Goal: Information Seeking & Learning: Learn about a topic

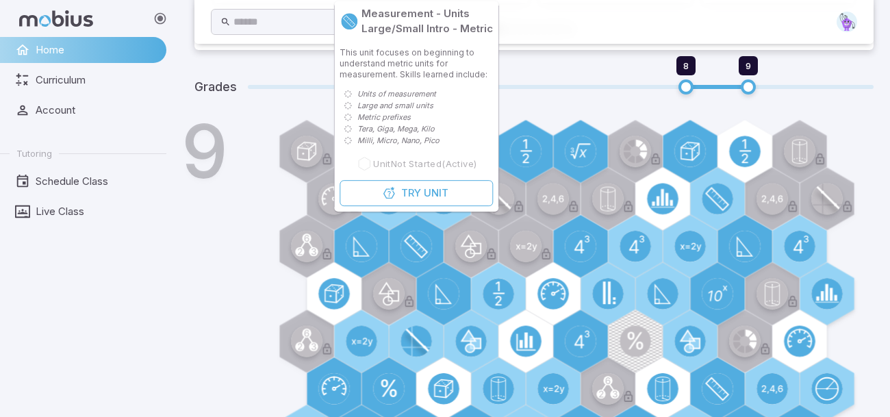
scroll to position [446, 0]
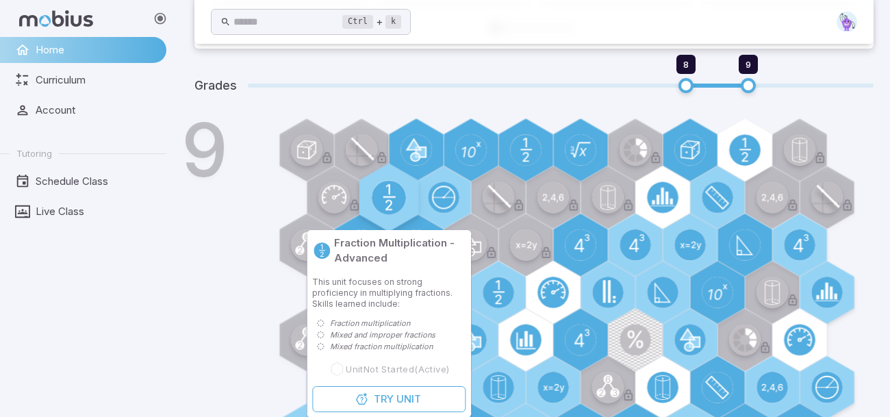
click at [376, 185] on circle at bounding box center [389, 198] width 34 height 34
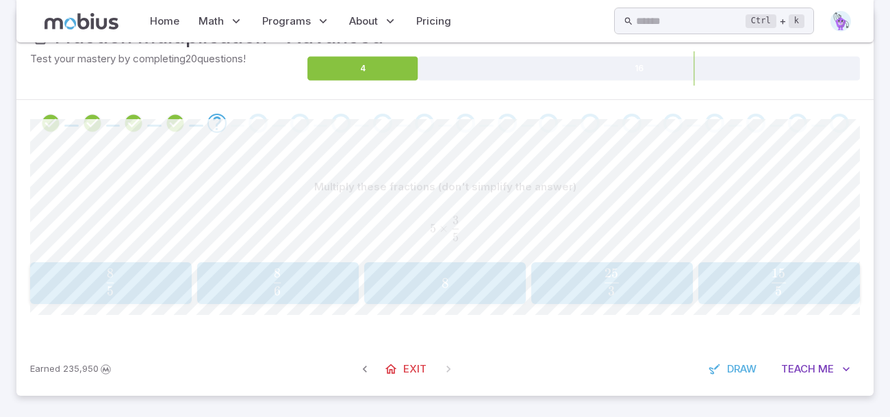
scroll to position [207, 0]
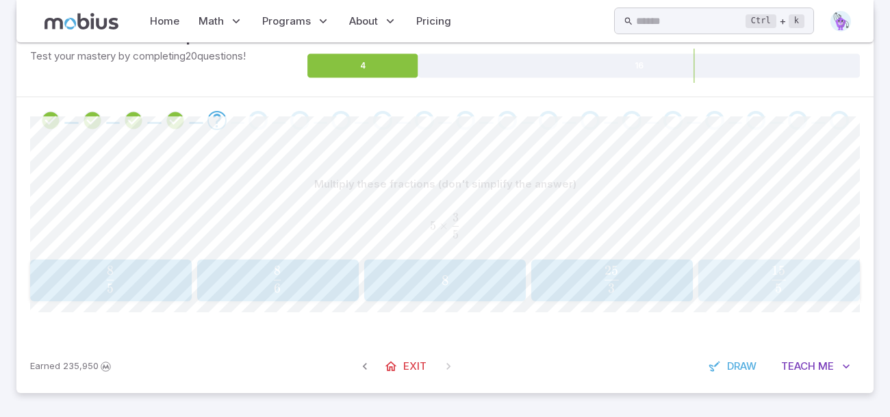
click at [743, 281] on span "5 15 ​" at bounding box center [779, 279] width 136 height 27
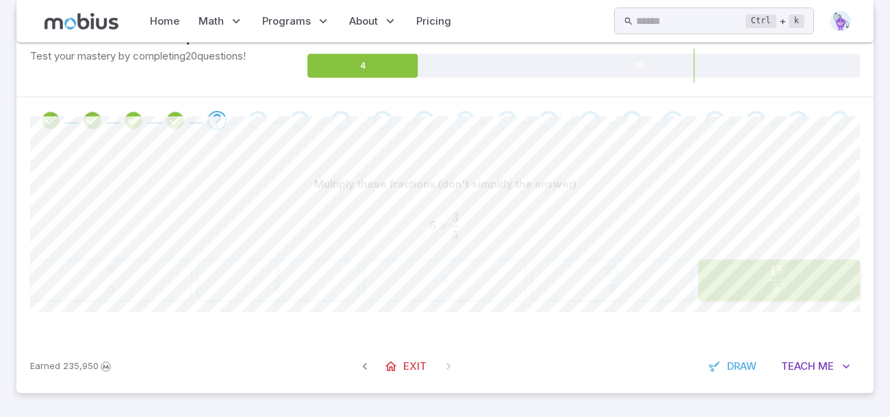
click at [743, 281] on span "5 15 ​" at bounding box center [776, 279] width 139 height 27
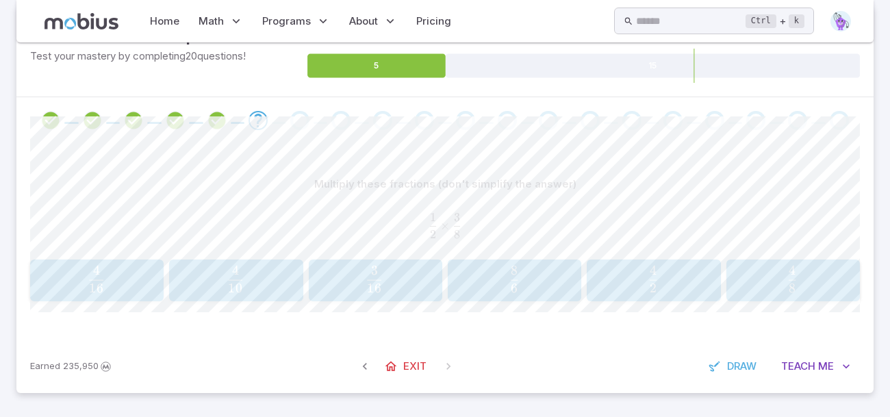
click at [413, 265] on div "3 16 \frac{3}{16} 16 3 ​" at bounding box center [375, 280] width 125 height 31
click at [477, 283] on span "4 24 ​" at bounding box center [444, 279] width 137 height 27
click at [812, 275] on span "12 12 ​" at bounding box center [792, 279] width 112 height 27
click at [480, 281] on span "5 3 ​" at bounding box center [514, 279] width 112 height 27
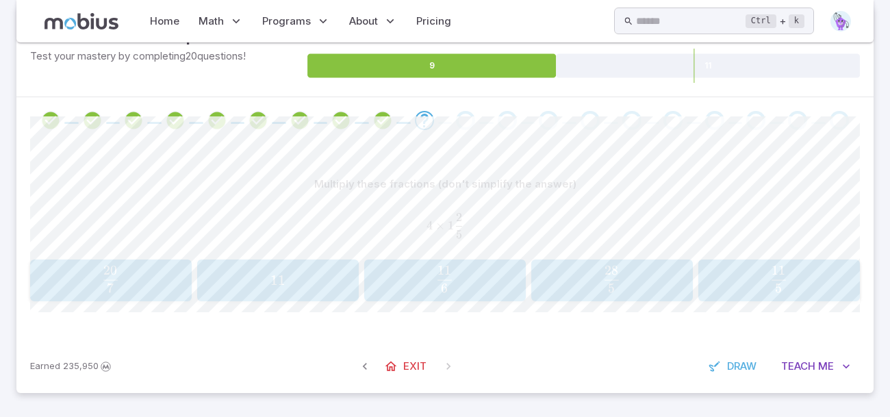
click at [541, 296] on button "28 5 \frac{28}{5} 5 28 ​" at bounding box center [612, 280] width 162 height 42
click at [198, 291] on span "3 2 ​" at bounding box center [130, 279] width 175 height 27
click at [633, 276] on span "1 25 17 ​" at bounding box center [611, 279] width 137 height 27
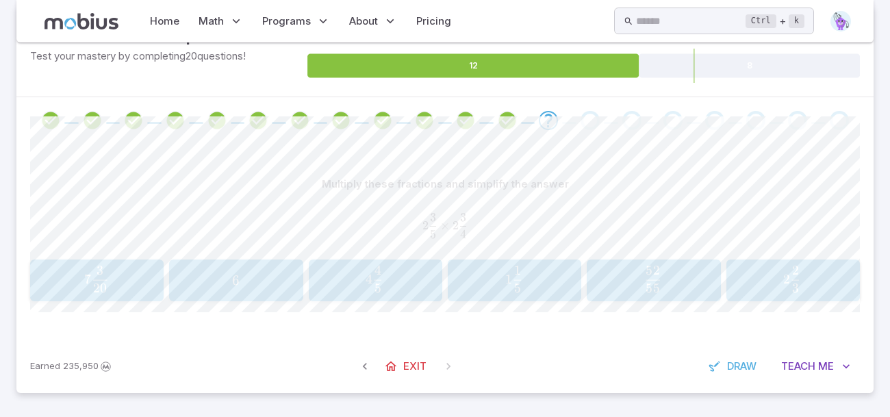
click at [124, 272] on span "7 20 3 ​" at bounding box center [96, 279] width 112 height 27
click at [743, 268] on span "1 48 43 ​" at bounding box center [792, 279] width 112 height 27
click at [425, 278] on span "28 40 ​" at bounding box center [374, 279] width 112 height 27
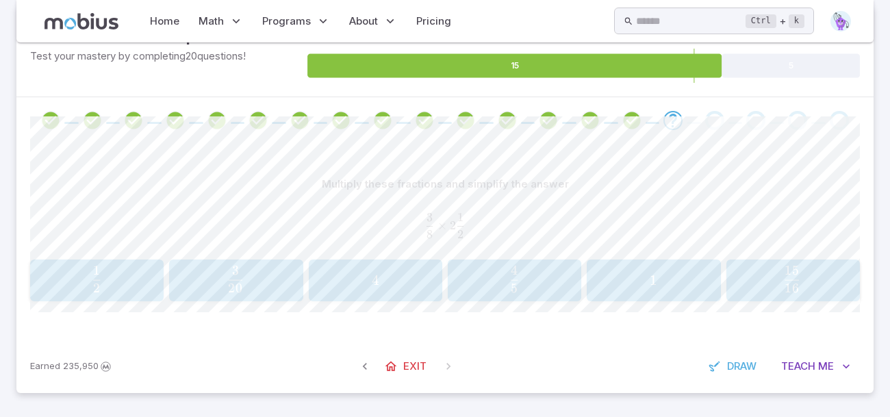
click at [818, 271] on span "16 15 ​" at bounding box center [792, 279] width 112 height 27
click at [227, 284] on span "16 9 ​" at bounding box center [235, 279] width 17 height 27
click at [743, 298] on button "3 1 9 3\frac{1}{9} 3 9 1 ​" at bounding box center [779, 280] width 162 height 42
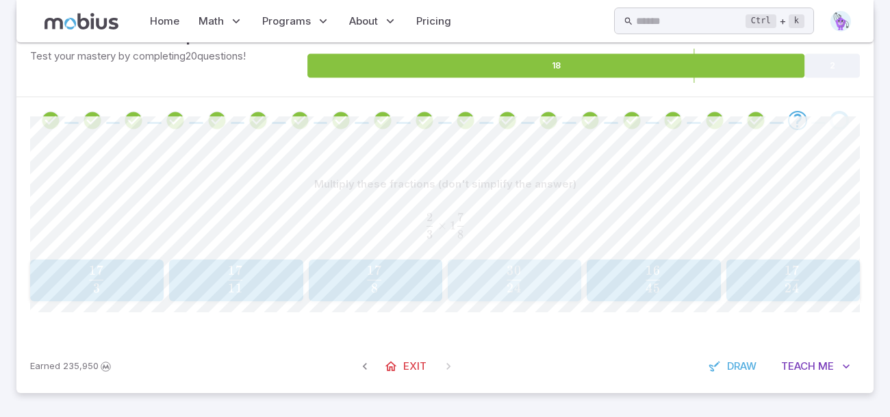
click at [539, 282] on span "24 30 ​" at bounding box center [514, 279] width 112 height 27
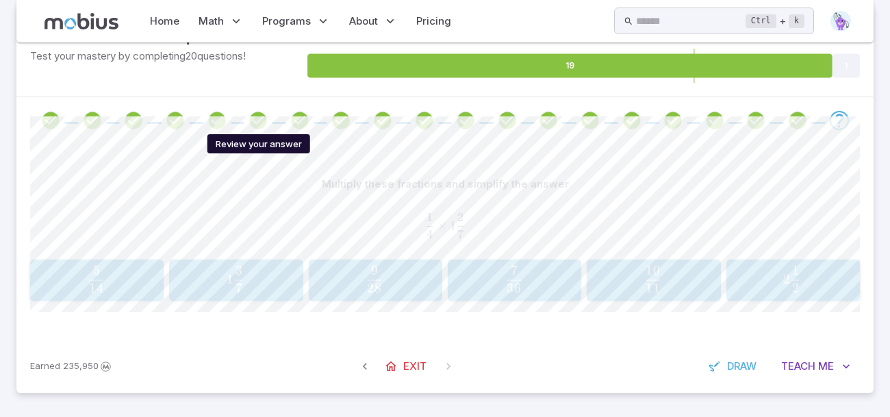
click at [257, 116] on icon "Review your answer" at bounding box center [258, 120] width 21 height 21
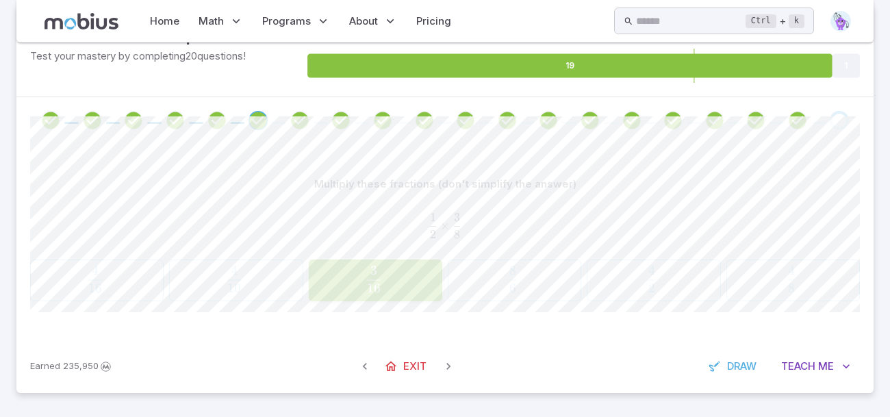
click at [451, 128] on span at bounding box center [465, 120] width 31 height 19
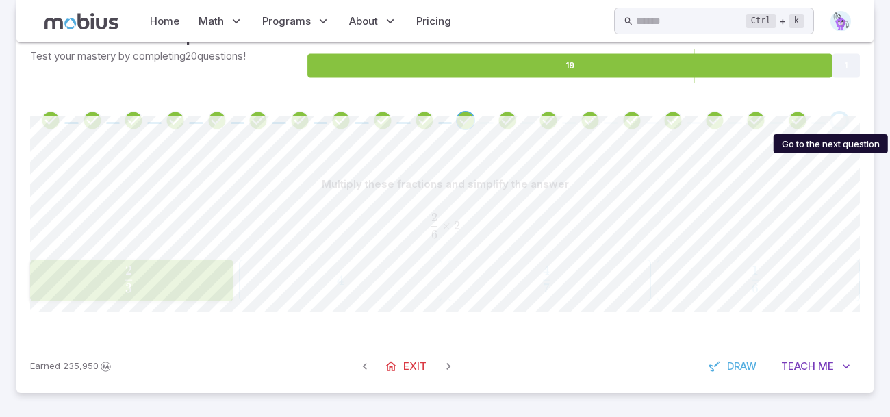
click at [841, 124] on div "Go to the next question" at bounding box center [839, 120] width 19 height 19
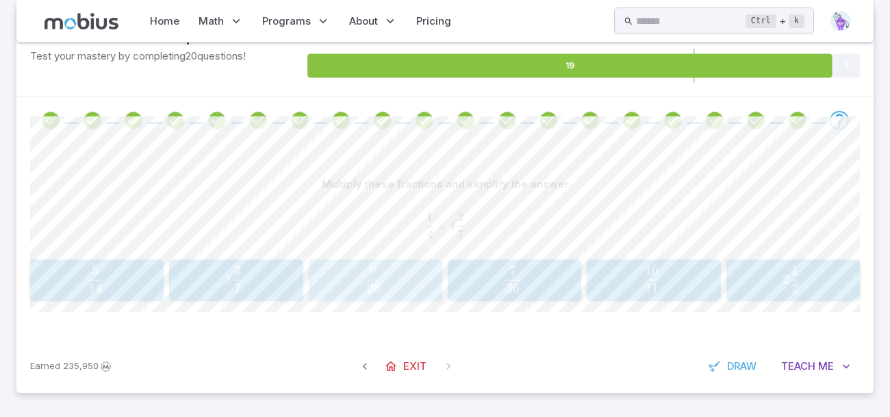
click at [434, 292] on div "9 28 \frac{9}{28} 28 9 ​" at bounding box center [375, 280] width 125 height 31
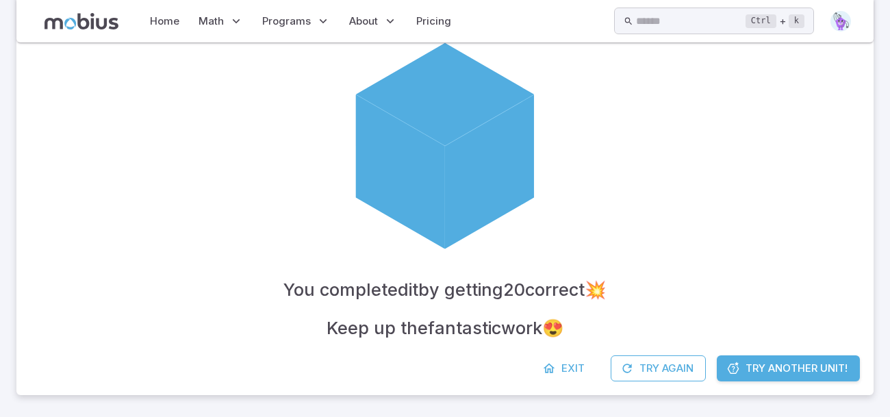
scroll to position [334, 0]
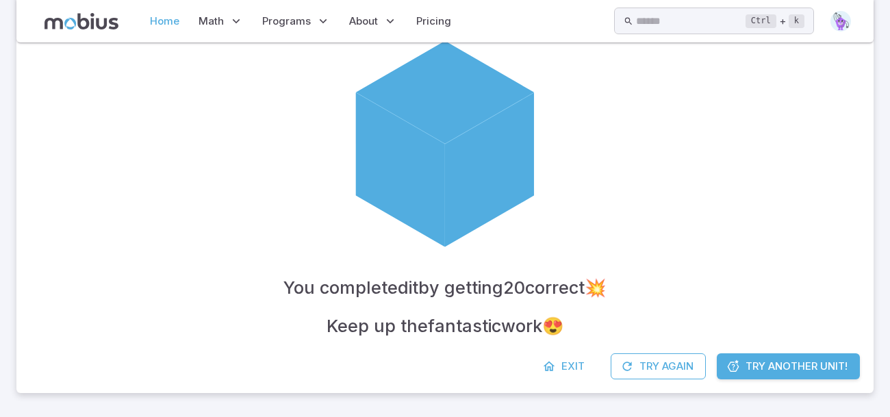
click at [173, 30] on link "Home" at bounding box center [165, 20] width 38 height 31
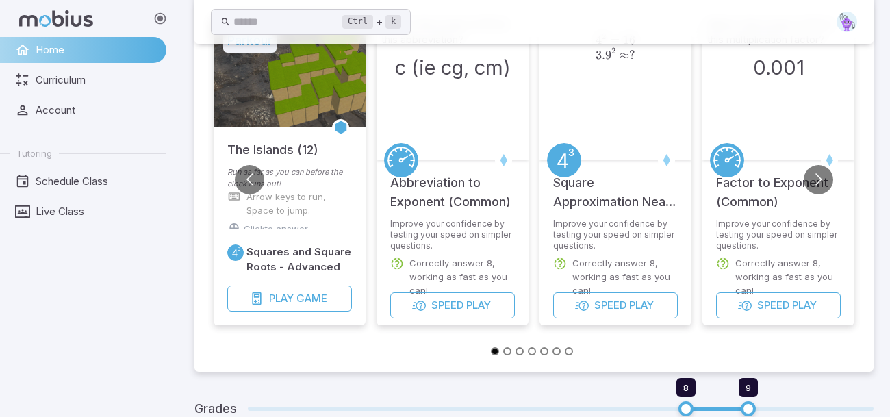
scroll to position [449, 0]
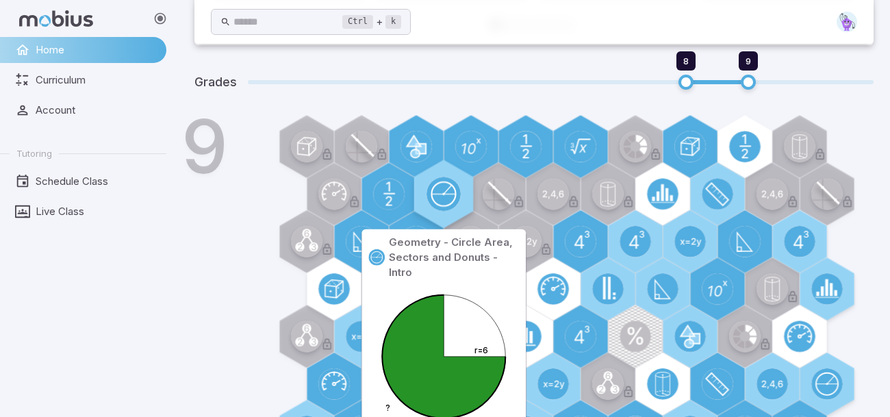
click at [433, 201] on circle at bounding box center [443, 194] width 34 height 34
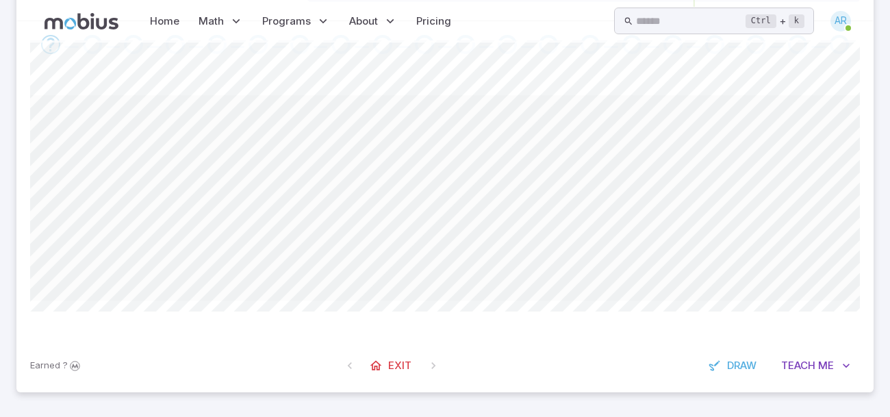
scroll to position [0, 0]
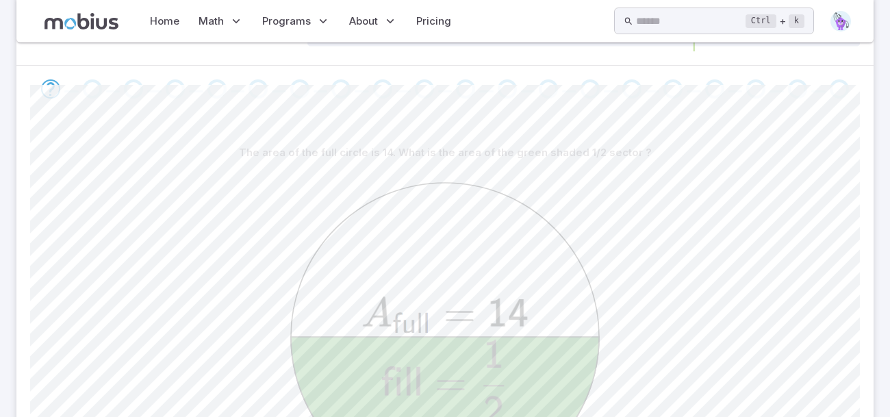
click at [432, 203] on circle at bounding box center [445, 337] width 308 height 308
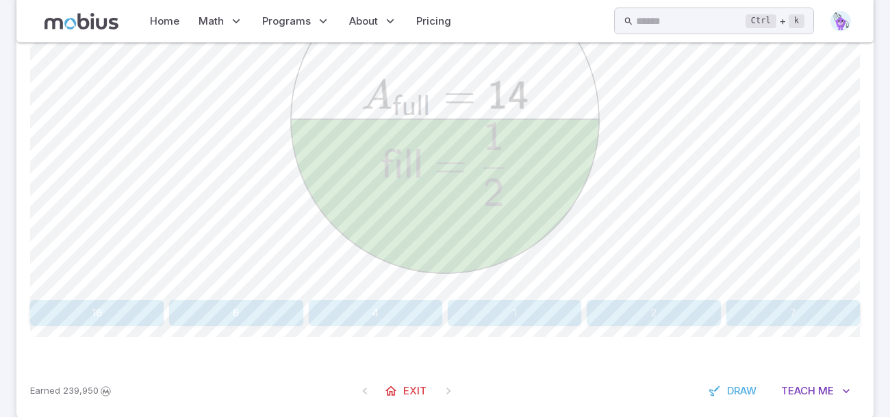
scroll to position [472, 0]
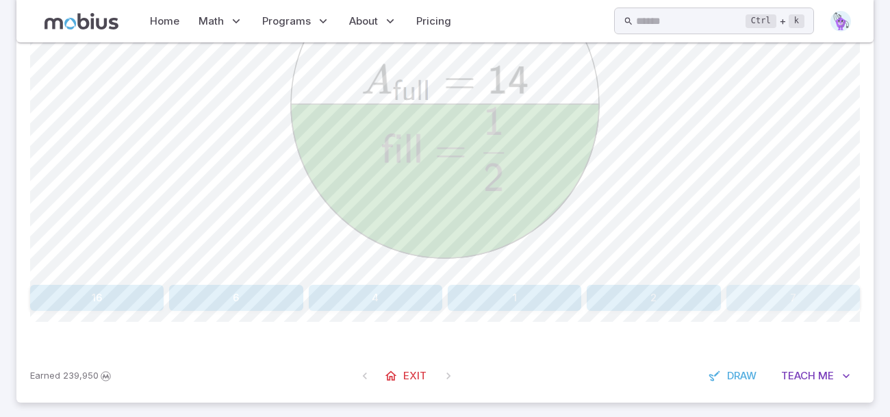
click at [735, 286] on button "7" at bounding box center [792, 298] width 133 height 26
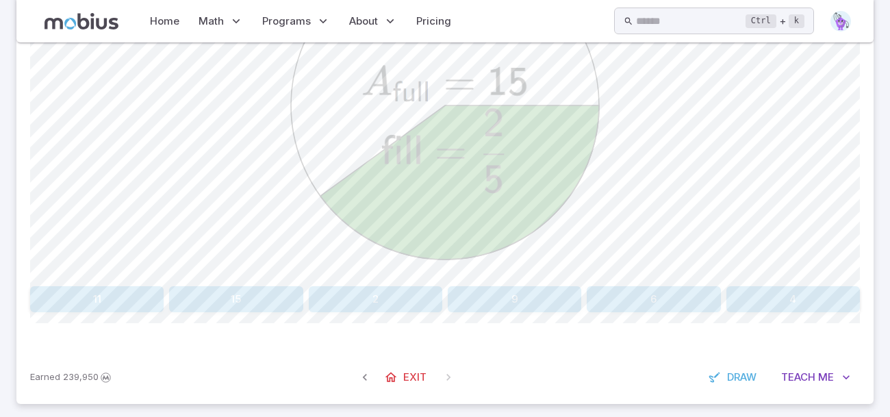
scroll to position [469, 0]
click at [682, 292] on button "6" at bounding box center [653, 300] width 133 height 26
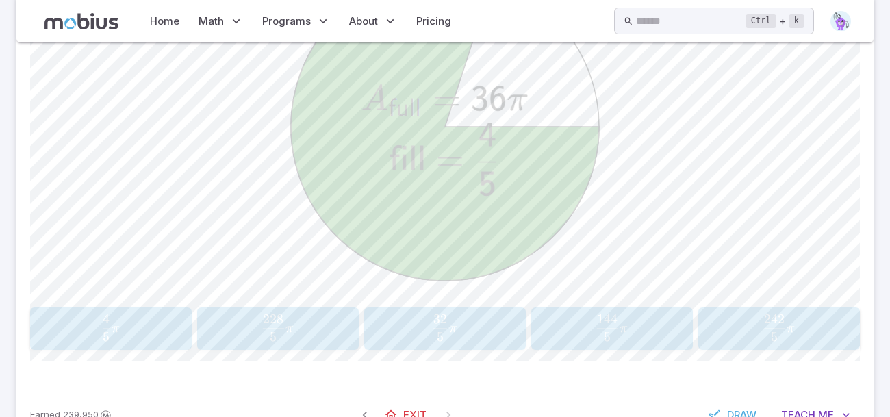
scroll to position [450, 0]
click at [633, 314] on span "5 144 ​ π" at bounding box center [611, 326] width 137 height 27
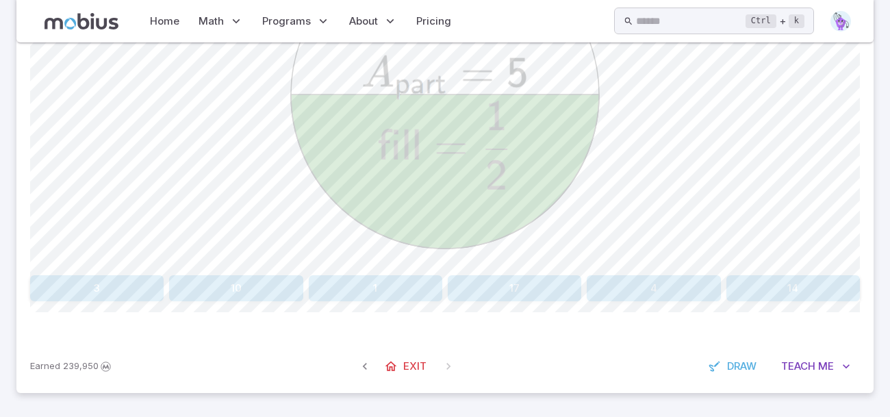
scroll to position [474, 0]
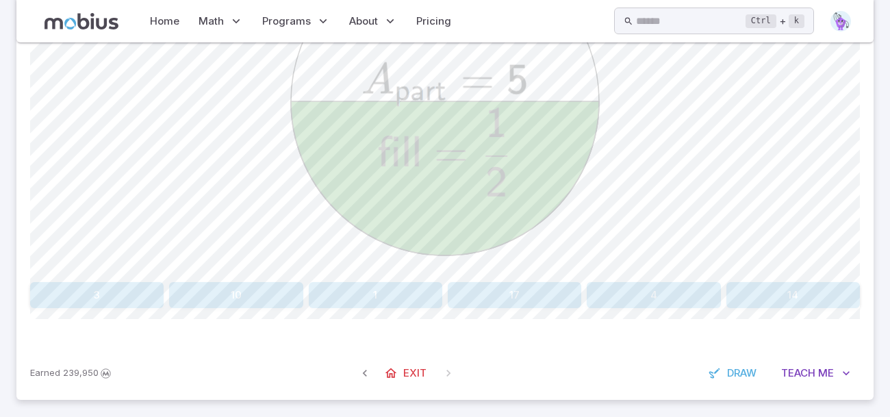
click at [187, 298] on button "10" at bounding box center [235, 295] width 133 height 26
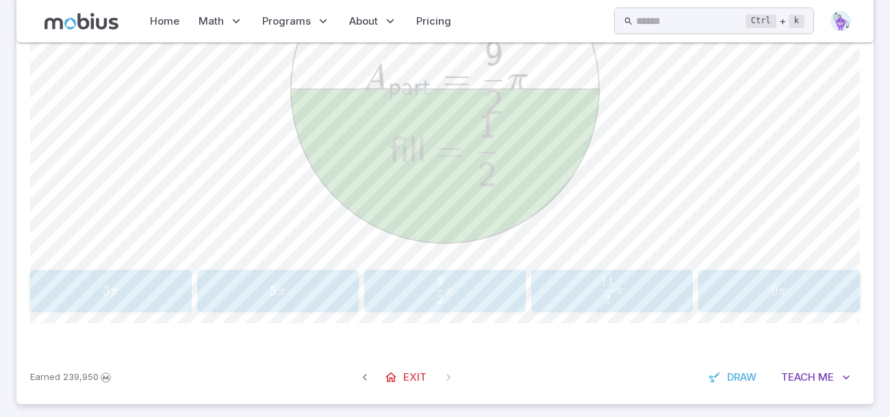
scroll to position [498, 0]
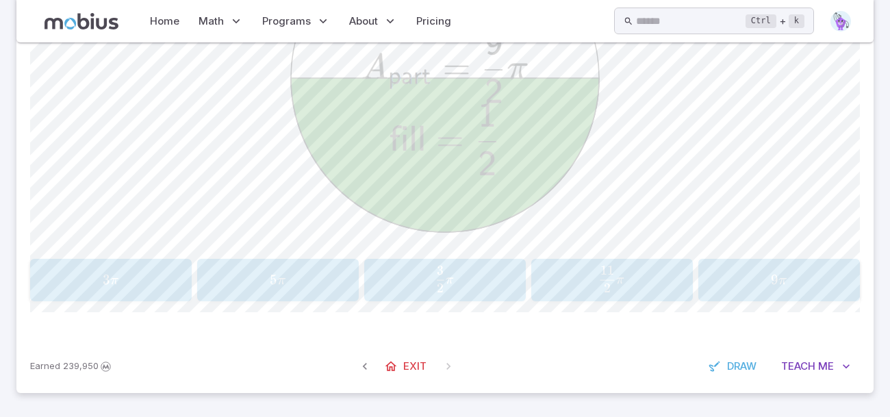
click at [696, 295] on div "3 π 3\pi 3 π 5 π 5\pi 5 π 3 2 π \frac{3}{2}\pi 2 3 ​ π 11 2 π \frac{11}{2}\pi 2…" at bounding box center [445, 280] width 830 height 42
click at [706, 300] on div "The area of the green shaded 1/2 sector is 9/2π. What is the area of the full c…" at bounding box center [445, 97] width 830 height 486
click at [702, 291] on div "9 π 9\pi 9 π" at bounding box center [778, 279] width 153 height 31
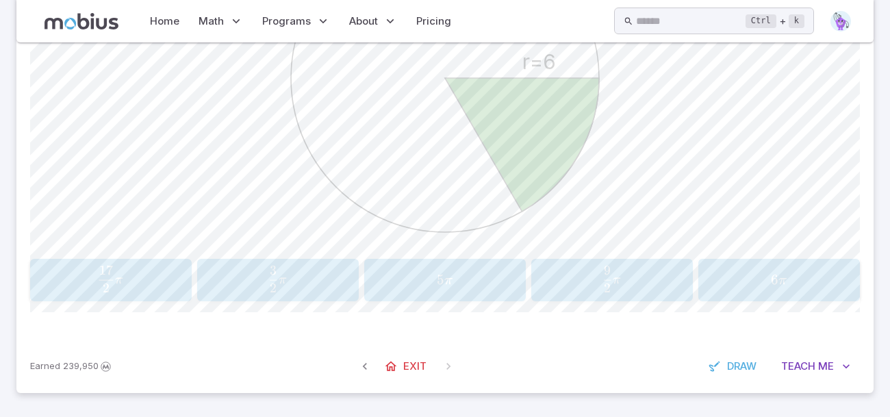
click at [809, 294] on div "6 π 6\pi 6 π" at bounding box center [778, 279] width 153 height 31
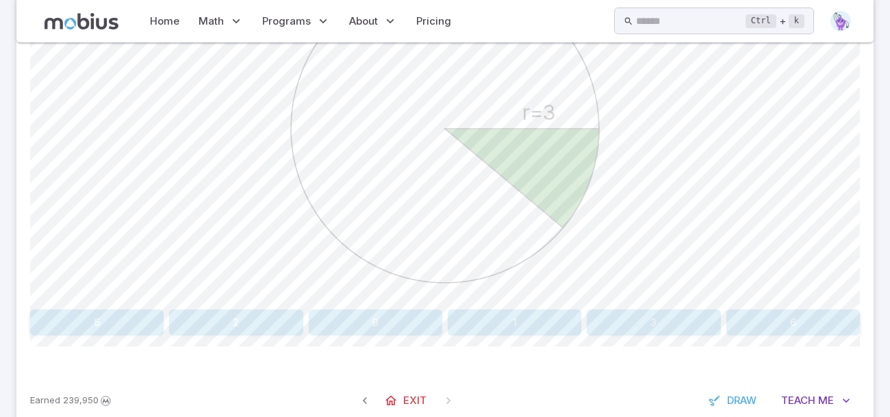
scroll to position [481, 0]
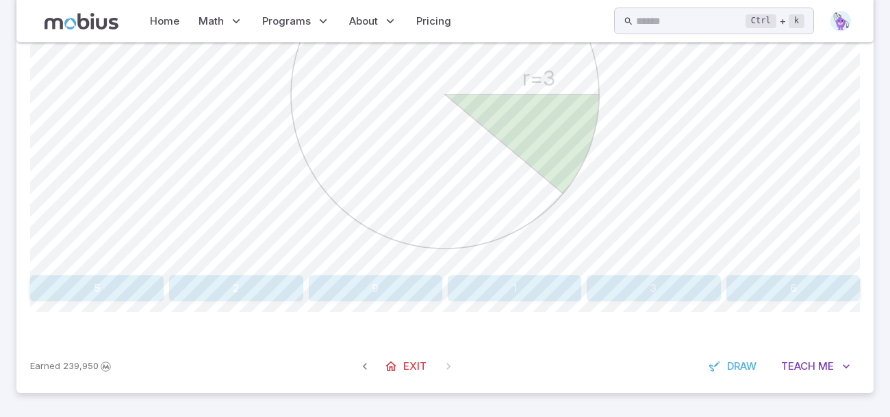
click at [695, 291] on button "3" at bounding box center [653, 288] width 133 height 26
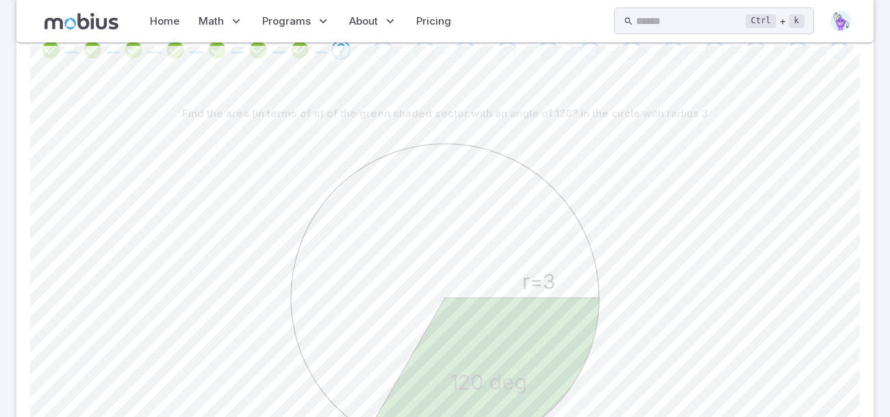
scroll to position [277, 0]
click at [302, 53] on icon "Review your answer" at bounding box center [300, 51] width 21 height 21
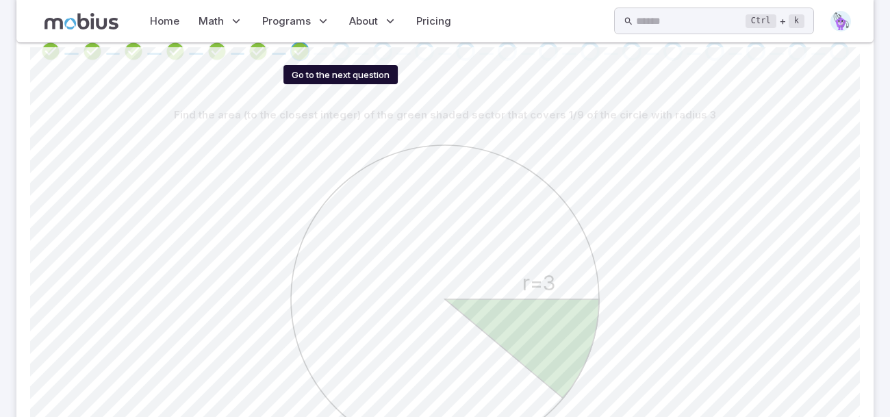
click at [342, 53] on div "Go to the next question" at bounding box center [340, 51] width 19 height 19
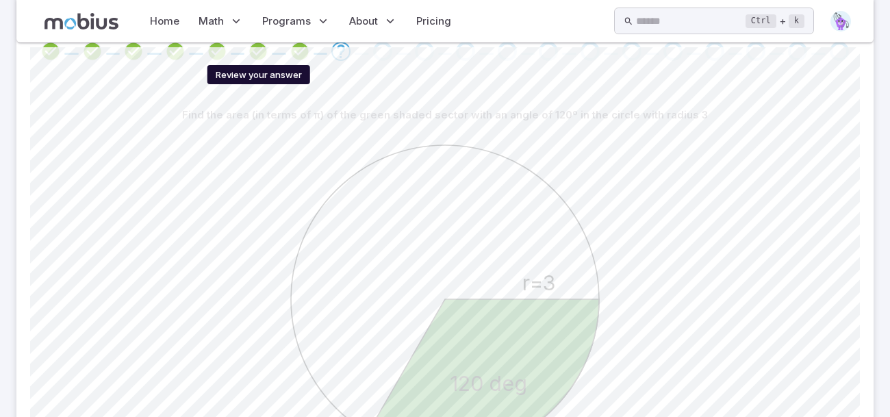
click at [266, 49] on icon "Review your answer" at bounding box center [258, 51] width 21 height 21
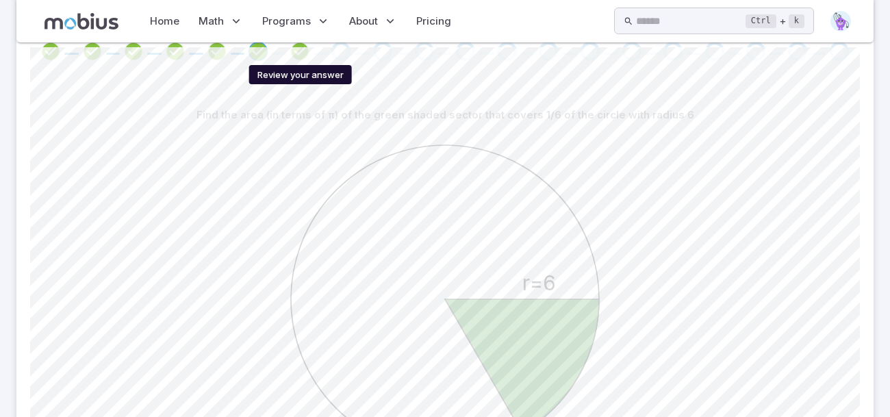
click at [300, 53] on icon "Review your answer" at bounding box center [300, 51] width 21 height 21
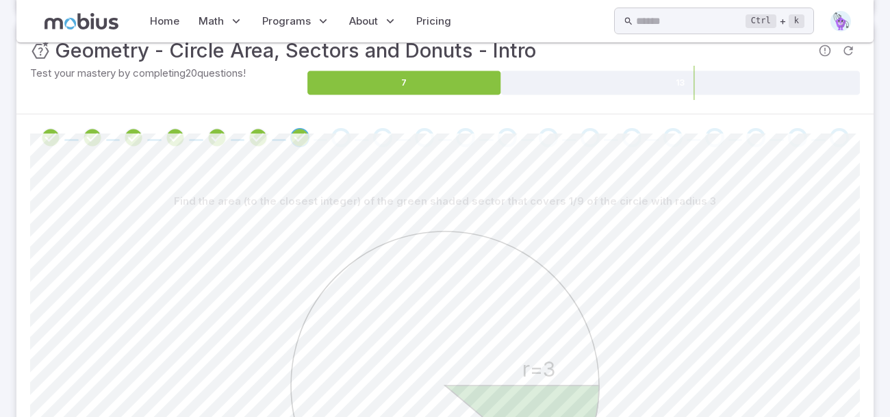
scroll to position [189, 0]
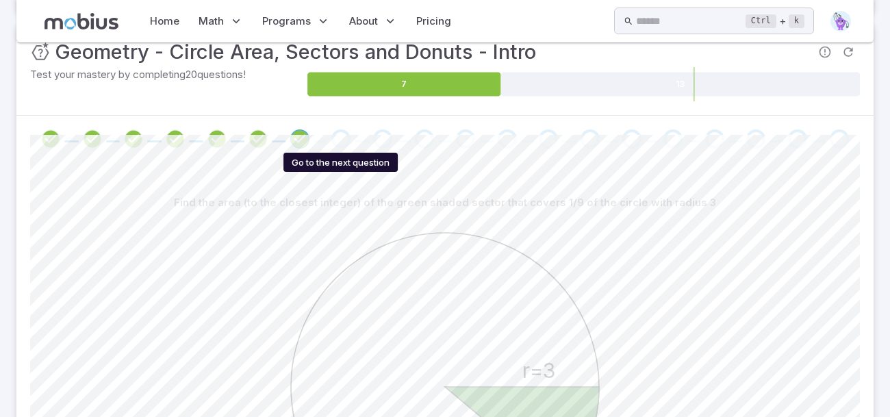
click at [346, 141] on div "Go to the next question" at bounding box center [340, 138] width 19 height 19
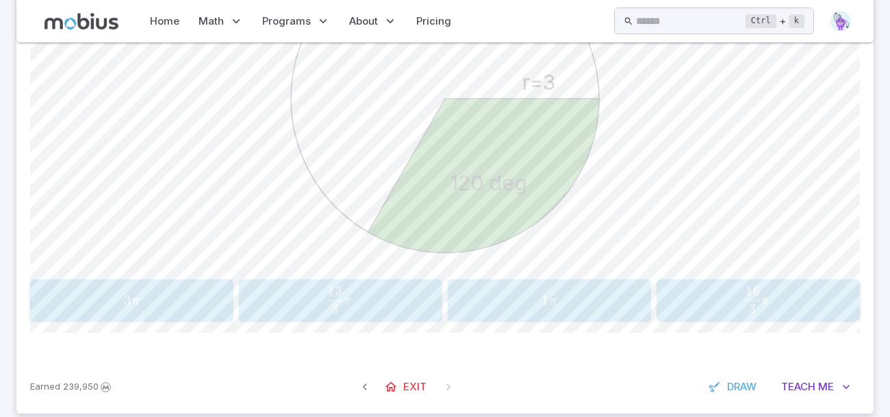
scroll to position [479, 0]
click at [183, 283] on div "3 π 3\pi 3 π" at bounding box center [131, 298] width 194 height 31
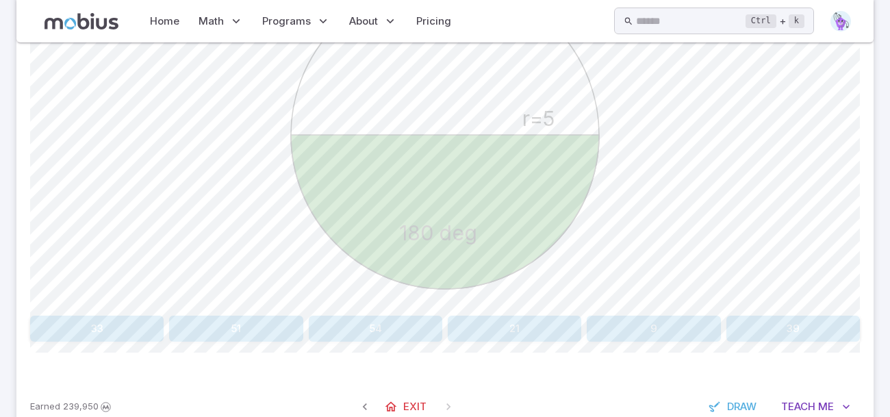
scroll to position [442, 0]
click at [735, 326] on button "39" at bounding box center [792, 328] width 133 height 26
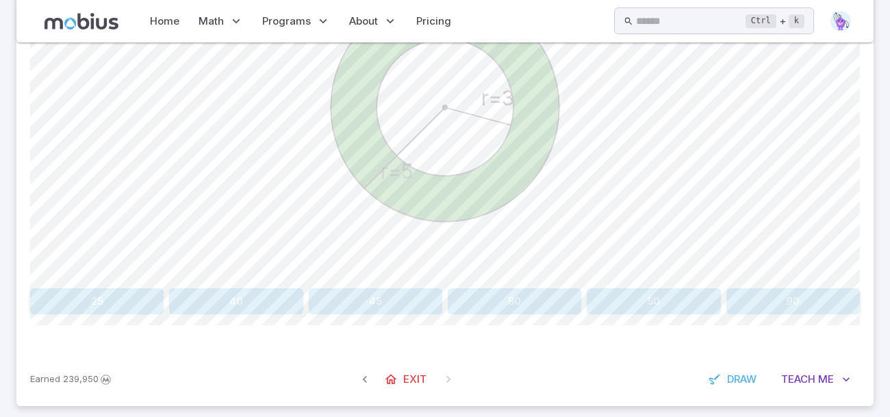
scroll to position [471, 0]
click at [694, 295] on button "50" at bounding box center [653, 298] width 133 height 26
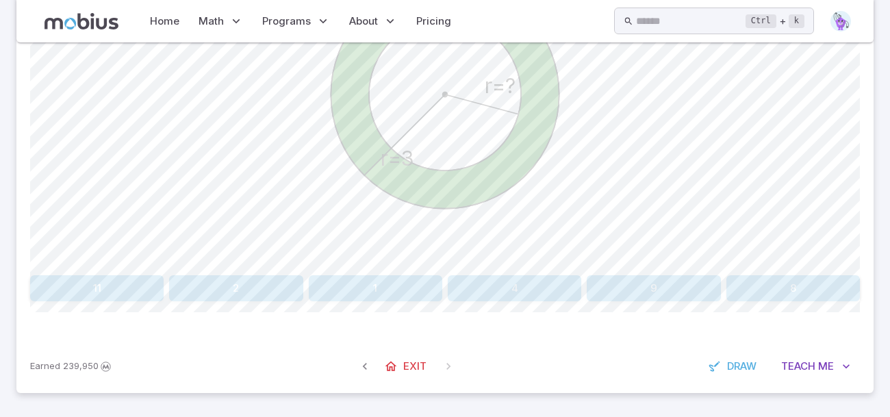
scroll to position [480, 0]
click at [187, 281] on button "2" at bounding box center [235, 290] width 133 height 26
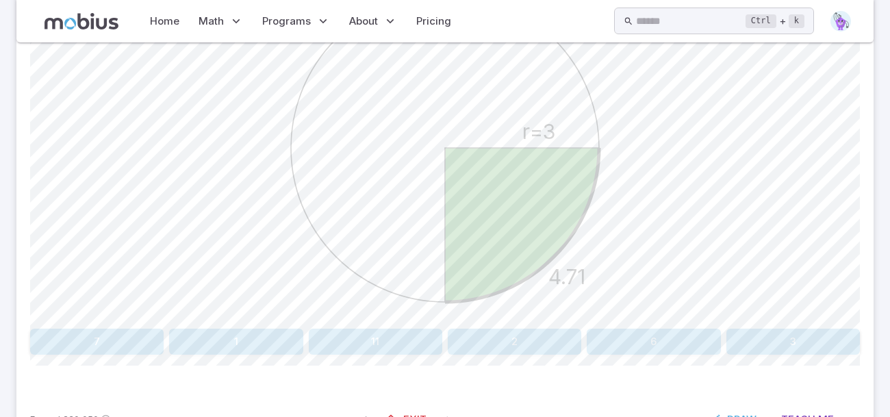
scroll to position [428, 0]
click at [772, 337] on button "3" at bounding box center [792, 341] width 133 height 26
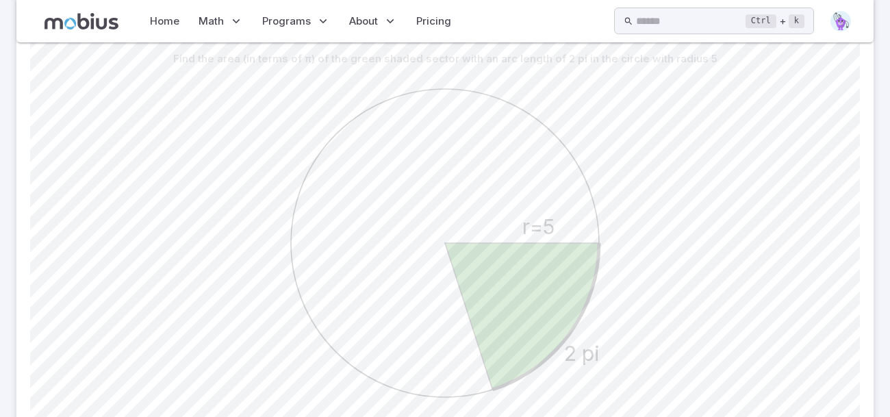
scroll to position [333, 0]
click at [708, 277] on div "2 pi r=5" at bounding box center [445, 244] width 830 height 346
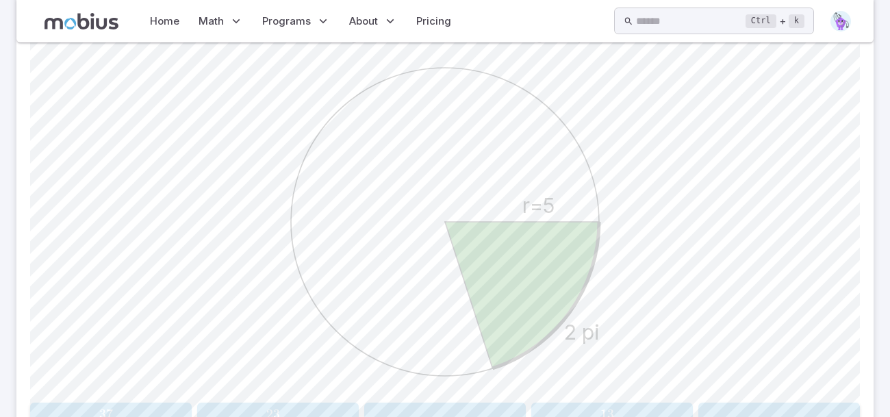
scroll to position [498, 0]
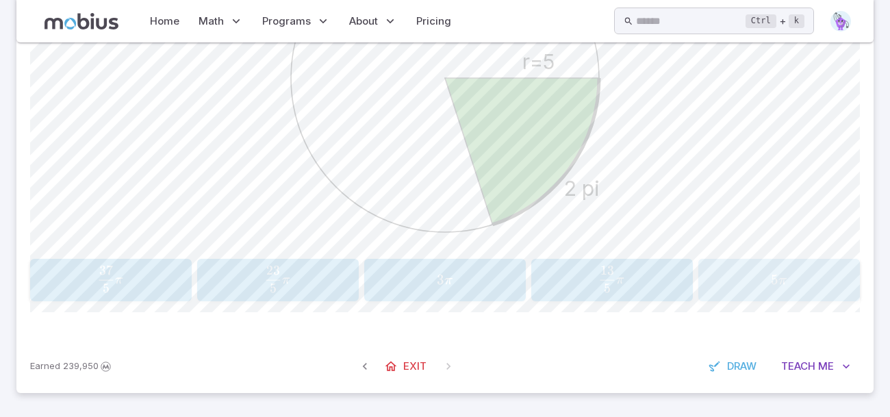
click at [708, 277] on span "5 π" at bounding box center [778, 280] width 153 height 18
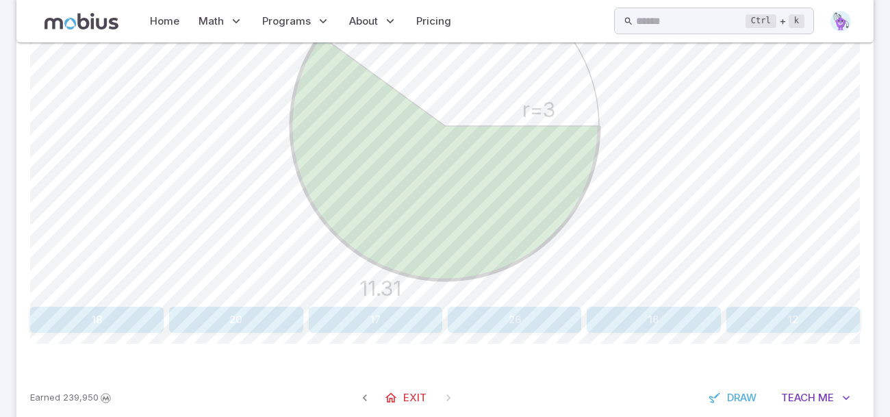
scroll to position [450, 0]
click at [699, 329] on button "16" at bounding box center [653, 319] width 133 height 26
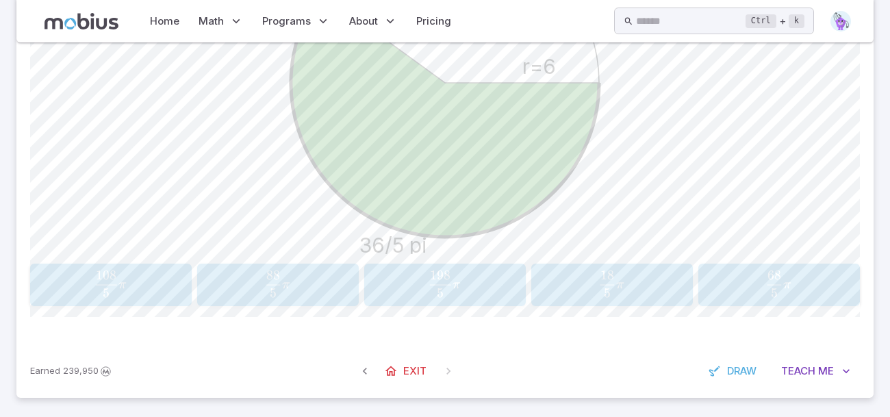
scroll to position [495, 0]
click at [94, 298] on button "108 5 π \frac{108}{5}\pi 5 108 ​ π" at bounding box center [111, 282] width 162 height 42
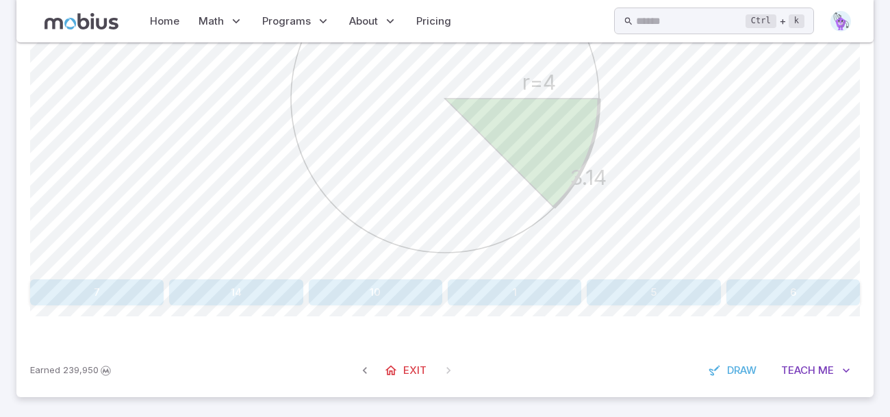
scroll to position [476, 0]
click at [803, 296] on button "6" at bounding box center [792, 293] width 133 height 26
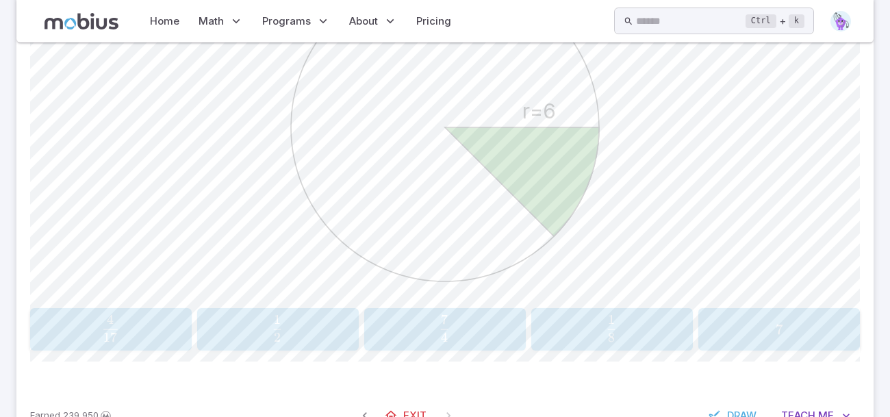
scroll to position [450, 0]
click at [630, 337] on span "8 1 ​" at bounding box center [611, 326] width 137 height 27
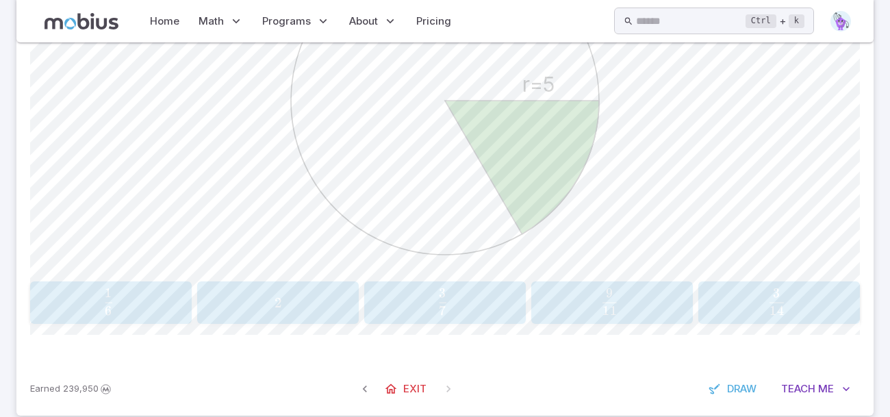
scroll to position [476, 0]
click at [780, 307] on span "button" at bounding box center [776, 310] width 14 height 10
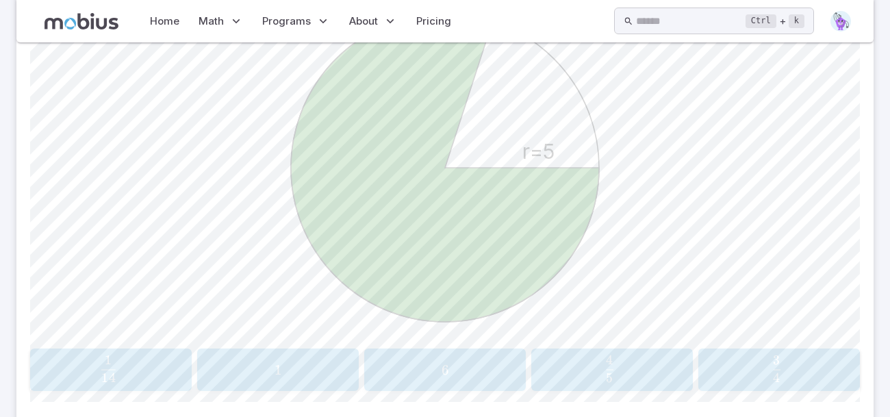
scroll to position [410, 0]
click at [593, 381] on div "4 5 \frac{4}{5} 5 4 ​" at bounding box center [611, 367] width 153 height 31
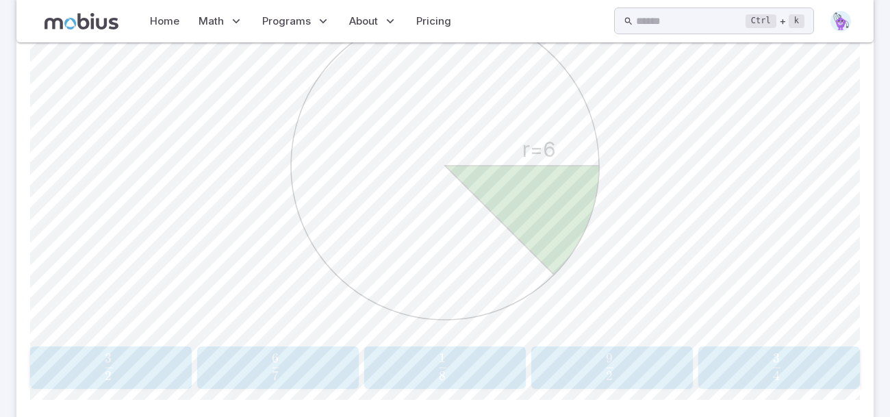
click at [469, 366] on span "8 1 ​" at bounding box center [442, 366] width 139 height 27
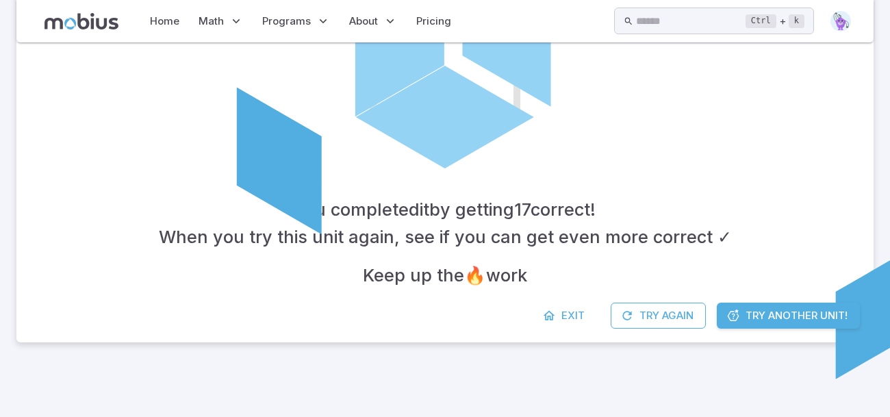
scroll to position [361, 0]
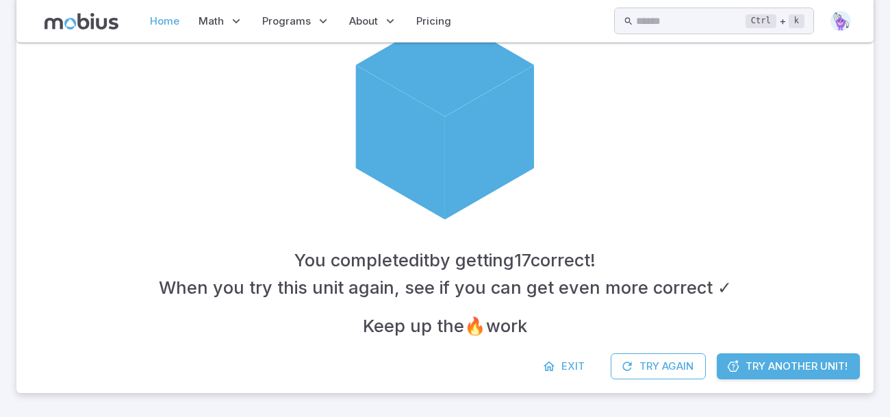
click at [160, 14] on link "Home" at bounding box center [165, 20] width 38 height 31
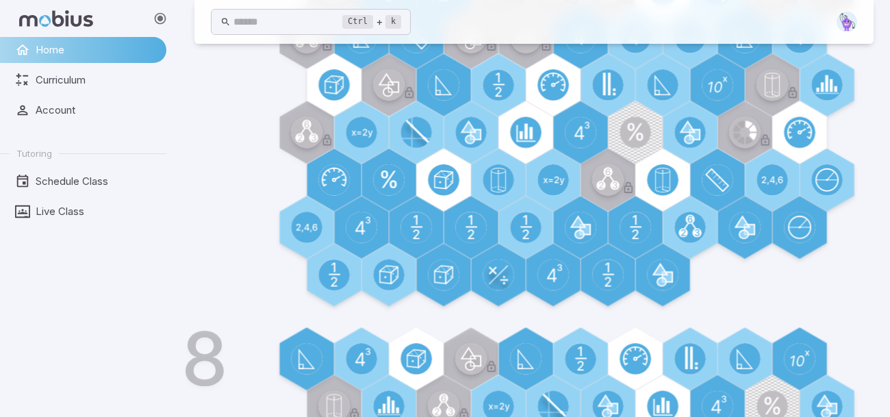
scroll to position [632, 0]
